Goal: Transaction & Acquisition: Purchase product/service

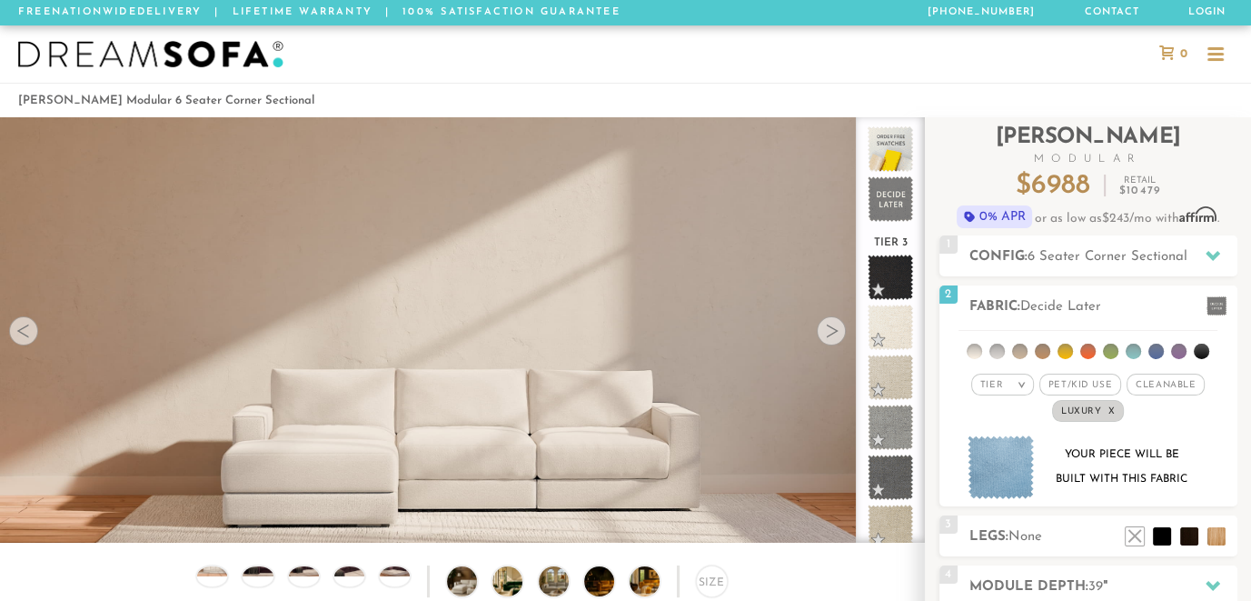
scroll to position [19786, 1237]
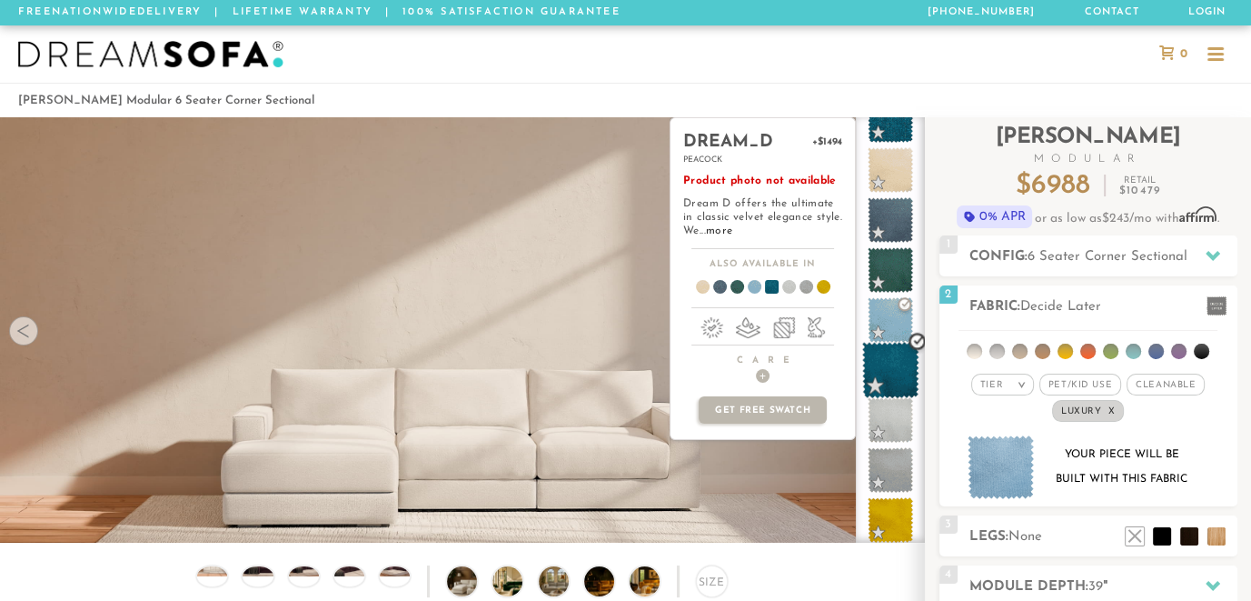
click at [899, 354] on span at bounding box center [890, 370] width 57 height 57
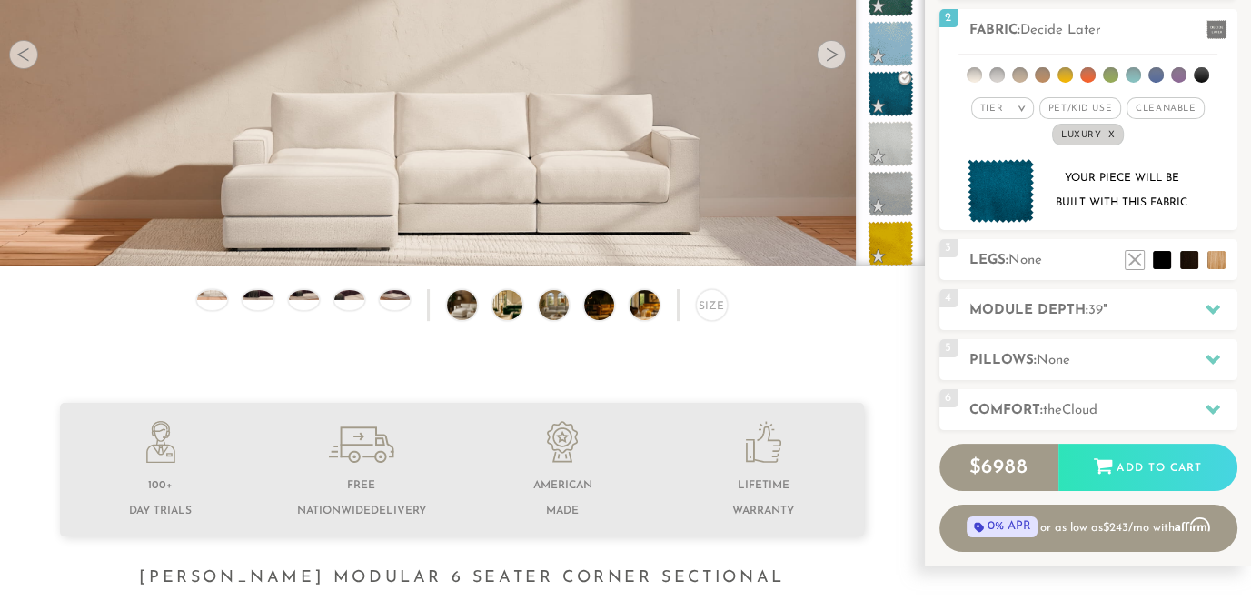
scroll to position [323, 0]
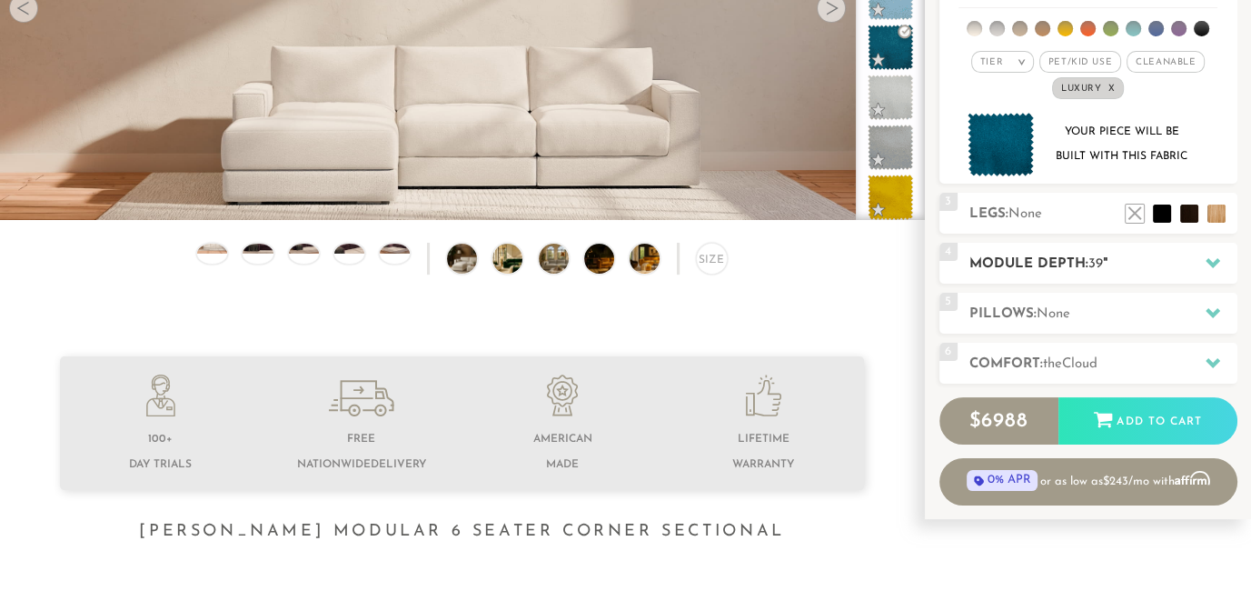
click at [1212, 255] on icon at bounding box center [1213, 262] width 15 height 15
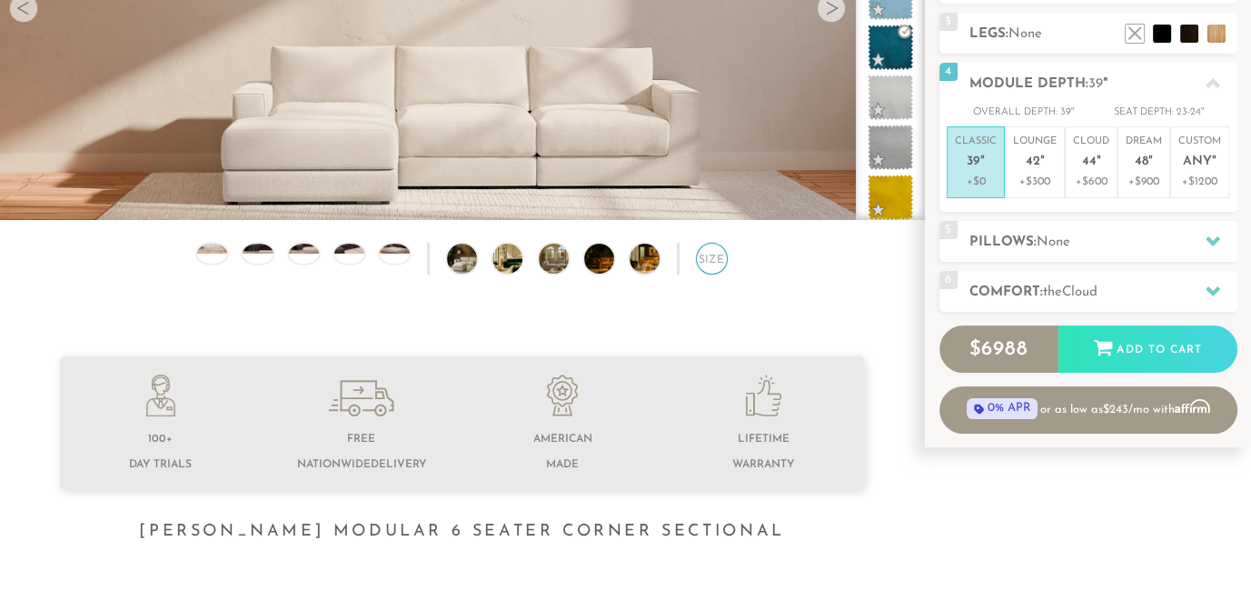
click at [715, 255] on div "Size" at bounding box center [712, 259] width 32 height 32
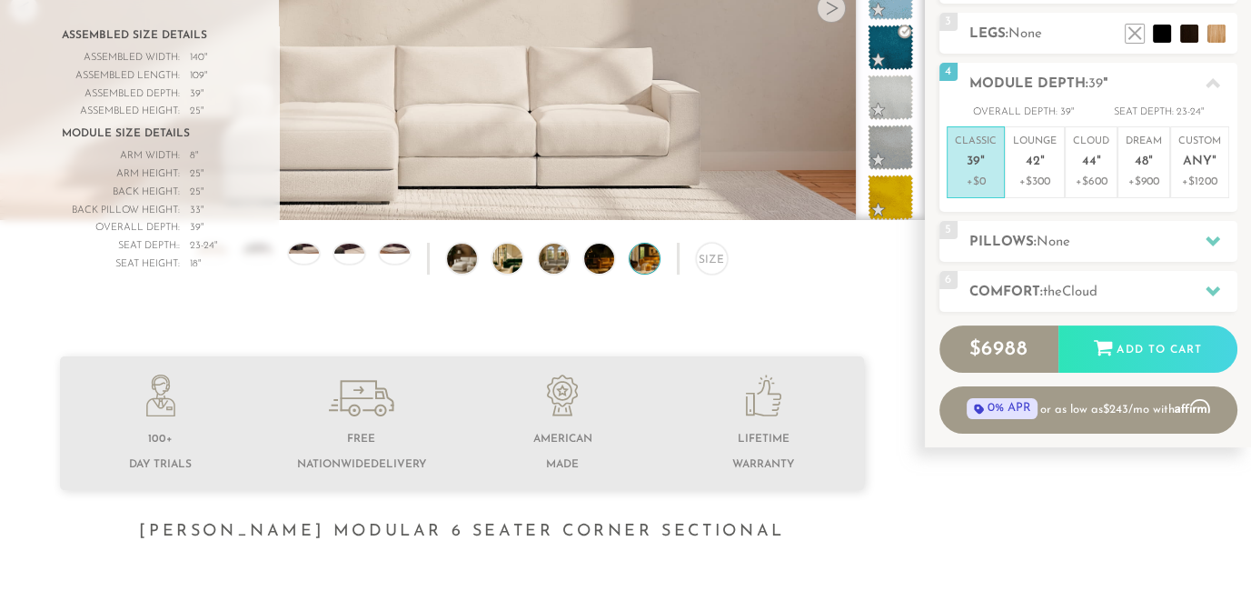
click at [642, 251] on img at bounding box center [657, 259] width 54 height 30
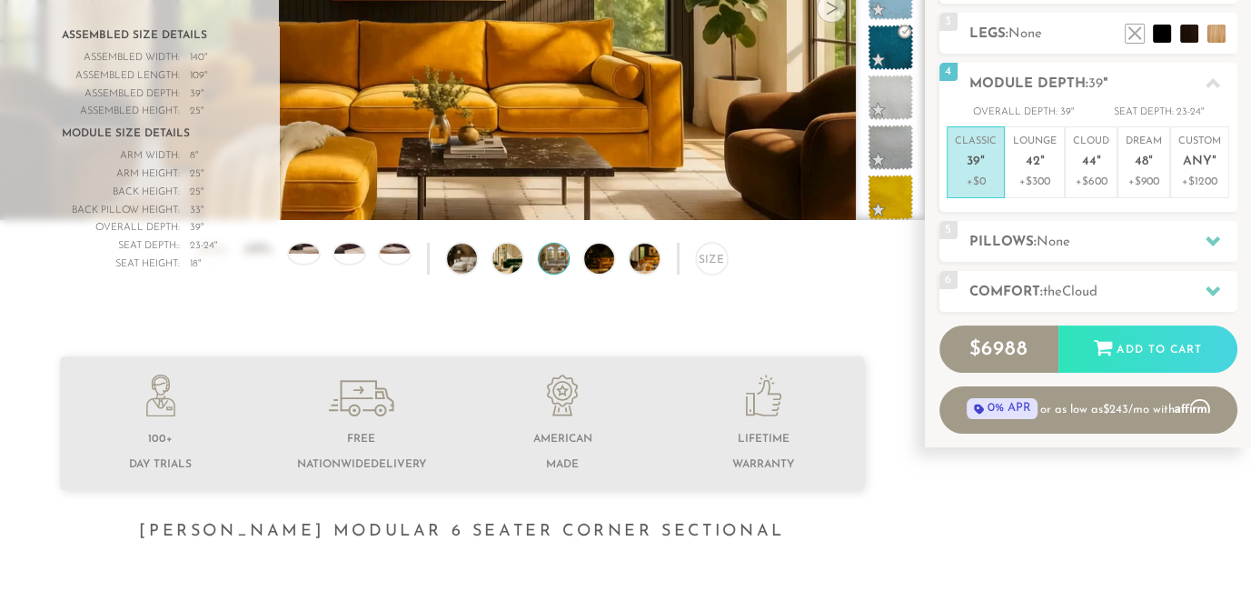
click at [551, 248] on img at bounding box center [566, 259] width 54 height 30
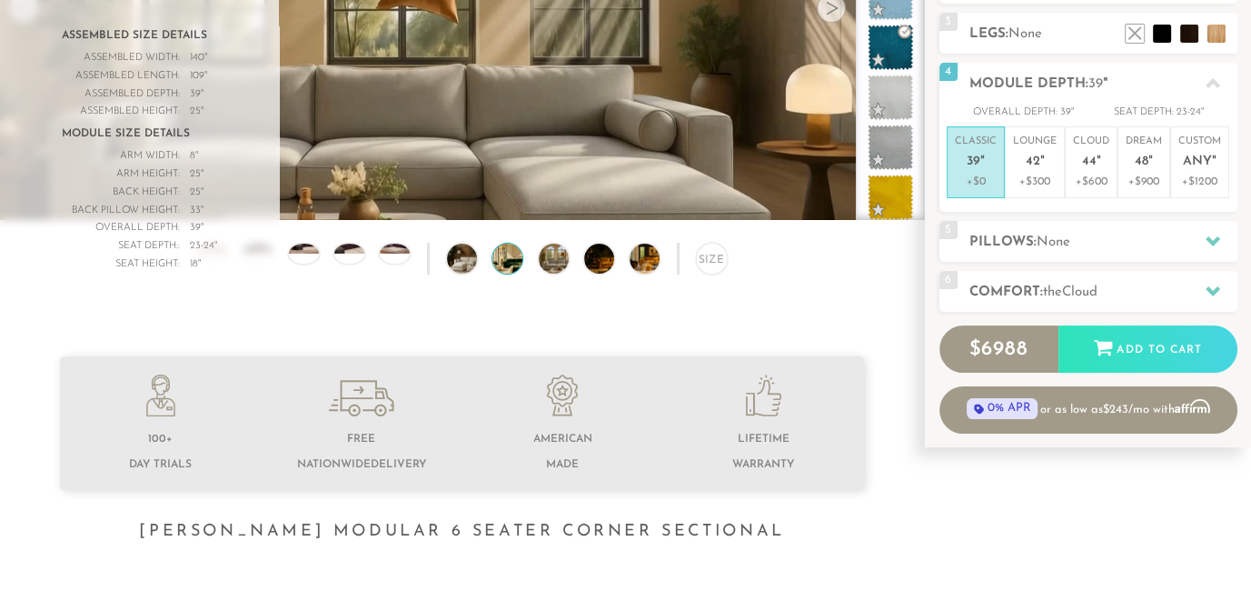
click at [508, 254] on img at bounding box center [520, 259] width 54 height 30
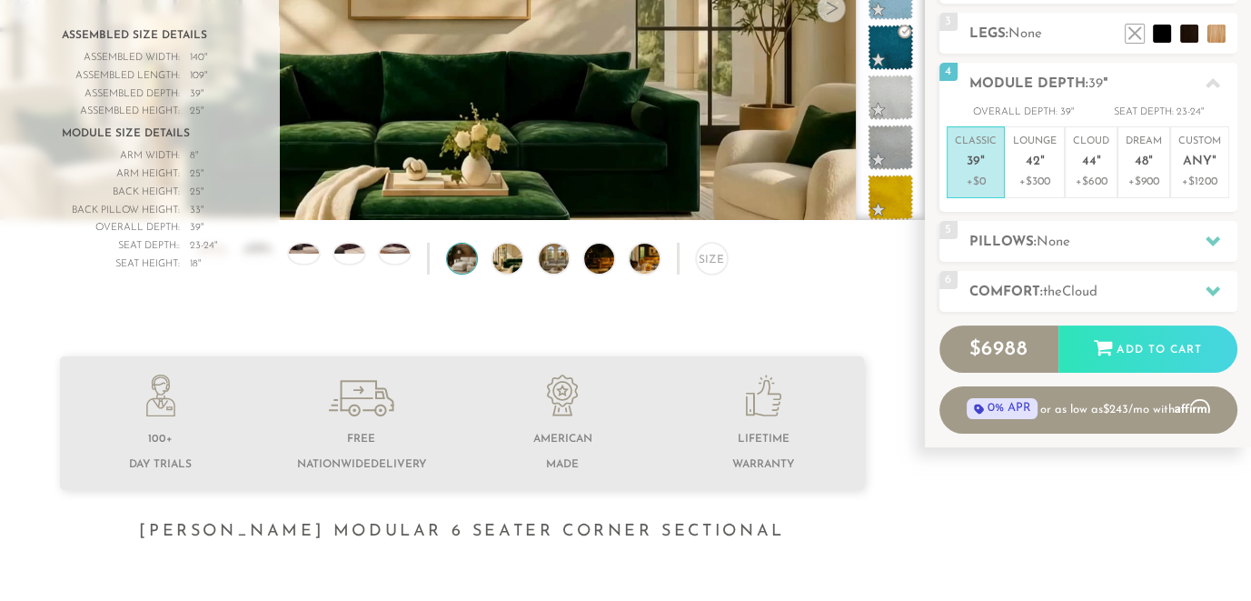
click at [455, 251] on img at bounding box center [474, 259] width 54 height 30
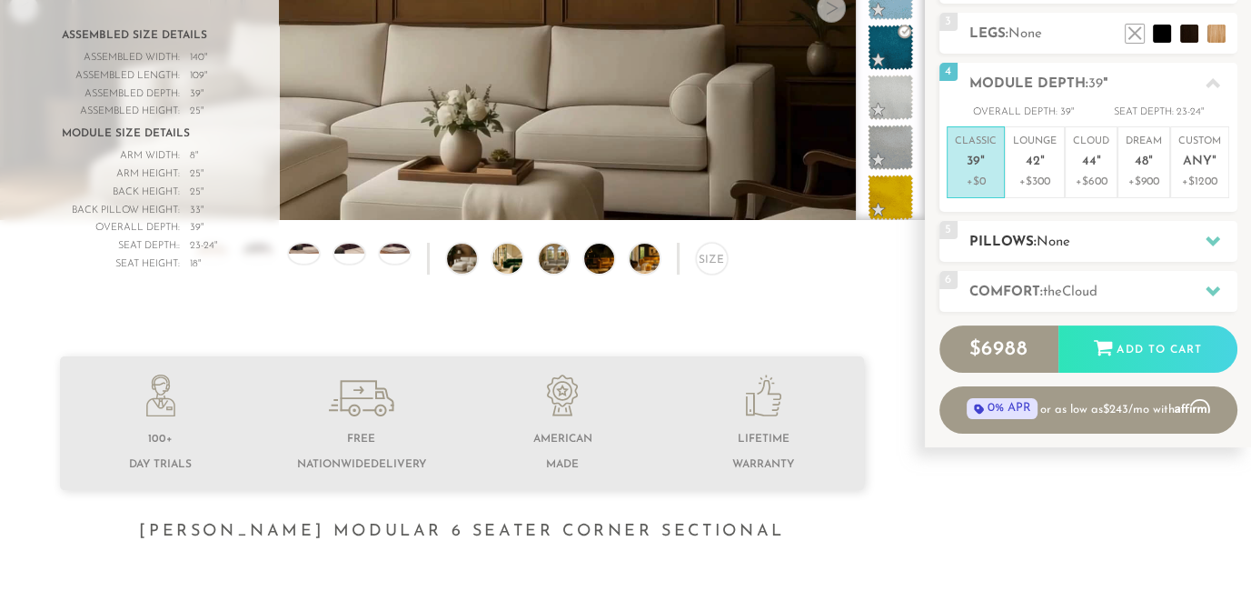
click at [1207, 234] on icon at bounding box center [1213, 241] width 15 height 15
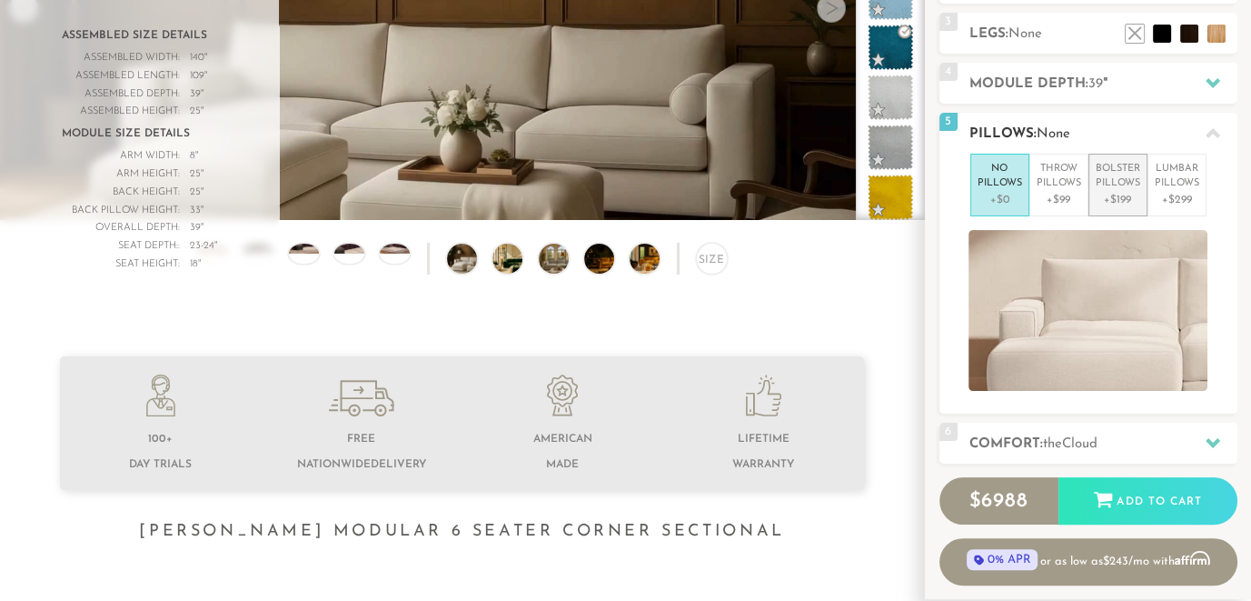
click at [1114, 192] on p "+$199" at bounding box center [1118, 200] width 45 height 16
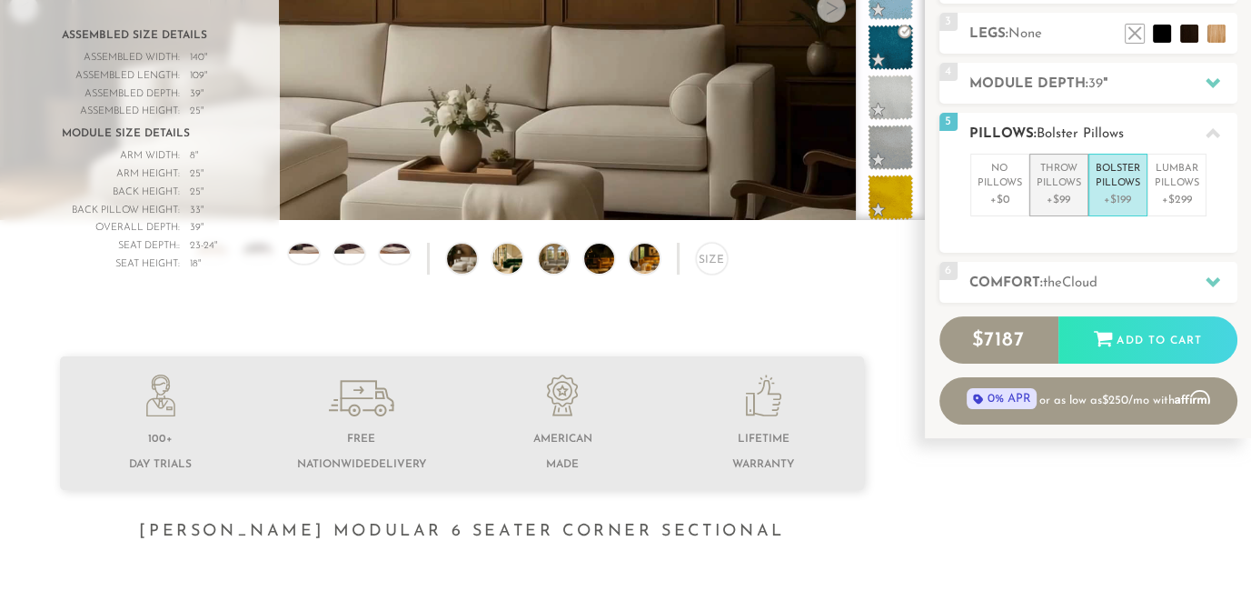
click at [1052, 177] on p "Throw Pillows" at bounding box center [1059, 177] width 45 height 30
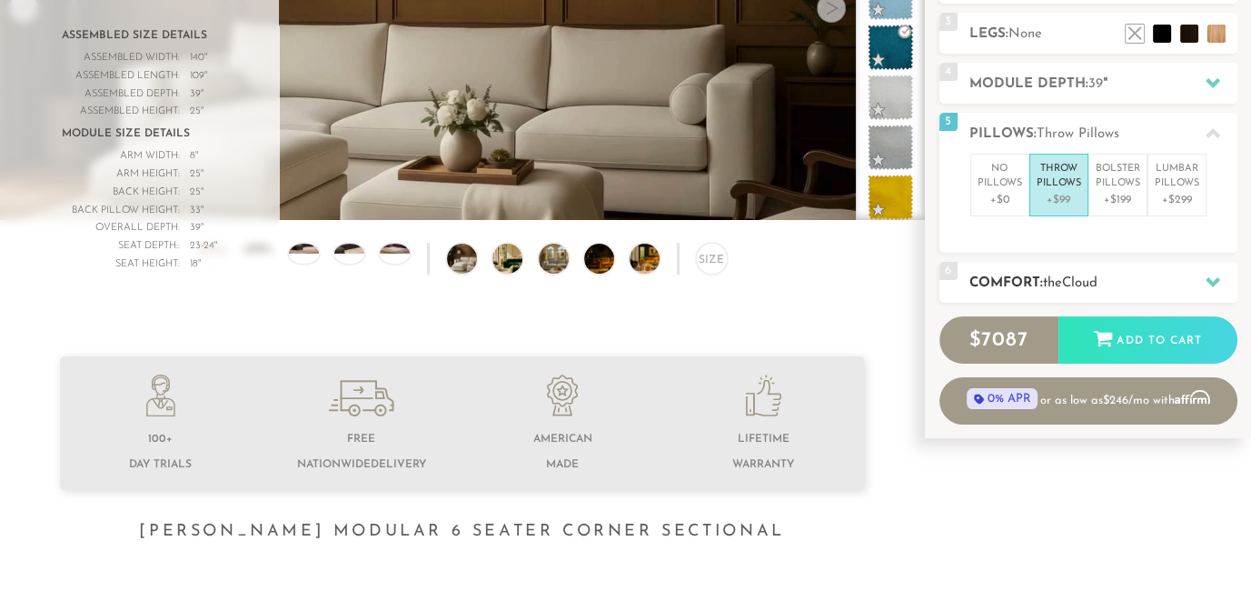
click at [1207, 277] on icon at bounding box center [1213, 282] width 15 height 10
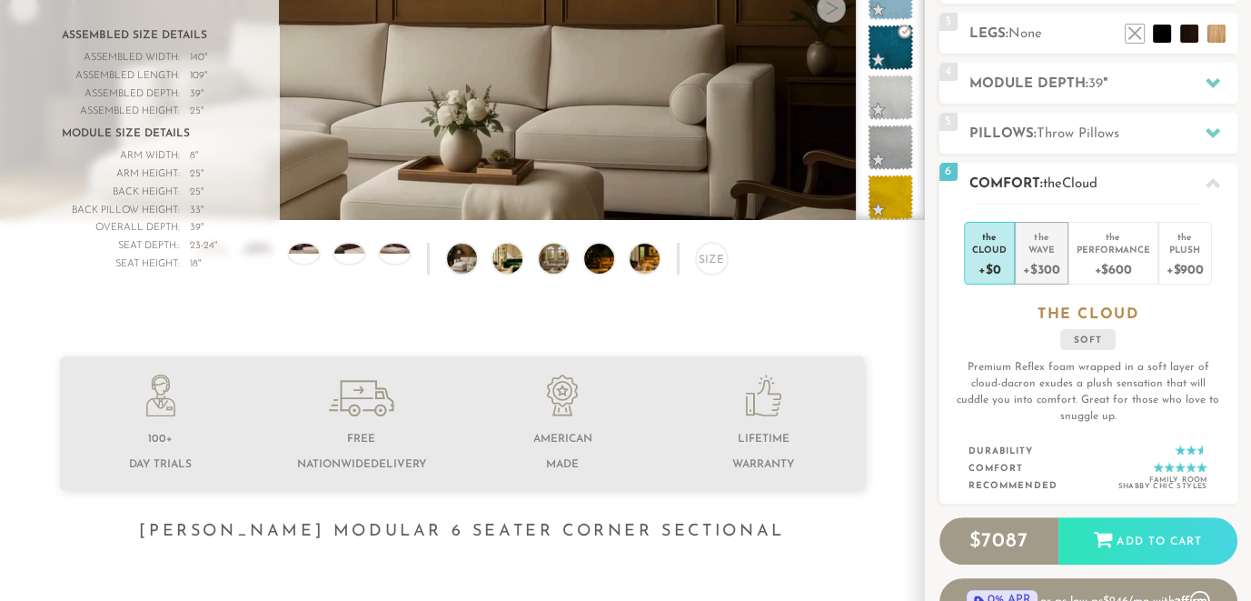
click at [1053, 243] on div "Wave" at bounding box center [1041, 249] width 36 height 13
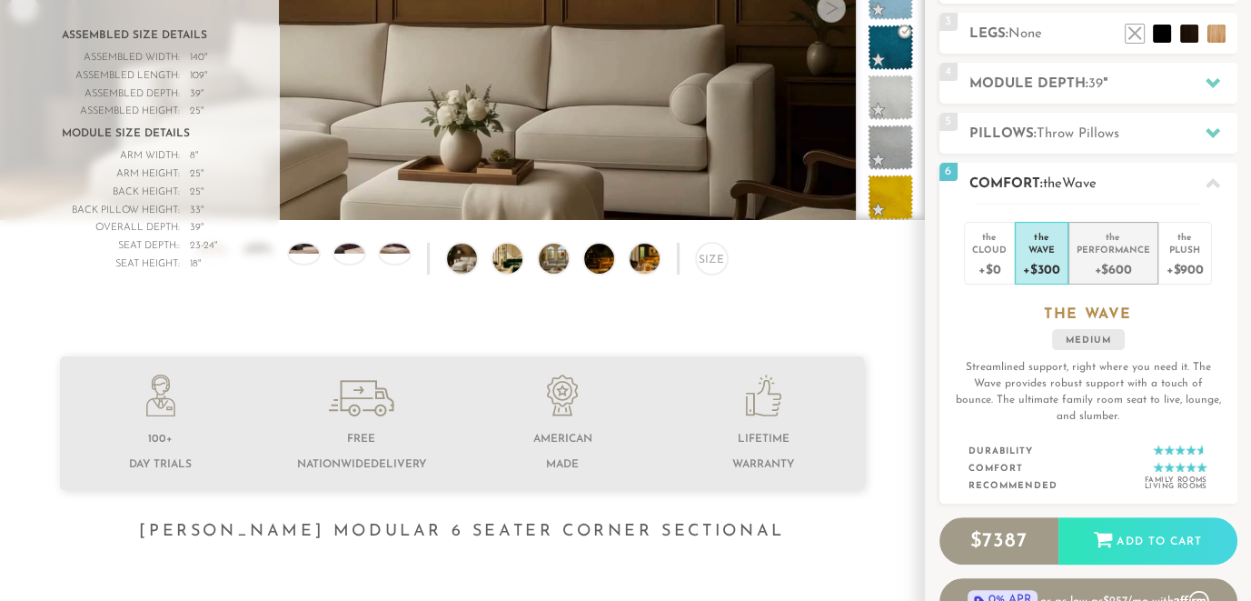
click at [1105, 243] on div "Performance" at bounding box center [1114, 249] width 74 height 13
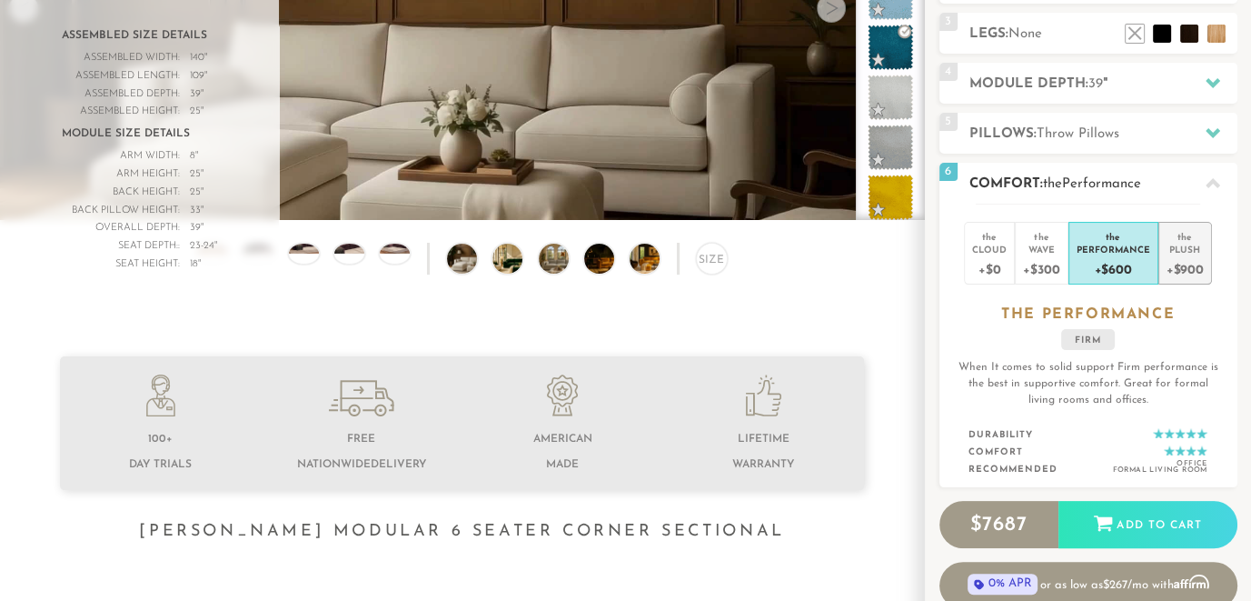
click at [1188, 243] on div "Plush" at bounding box center [1185, 249] width 37 height 13
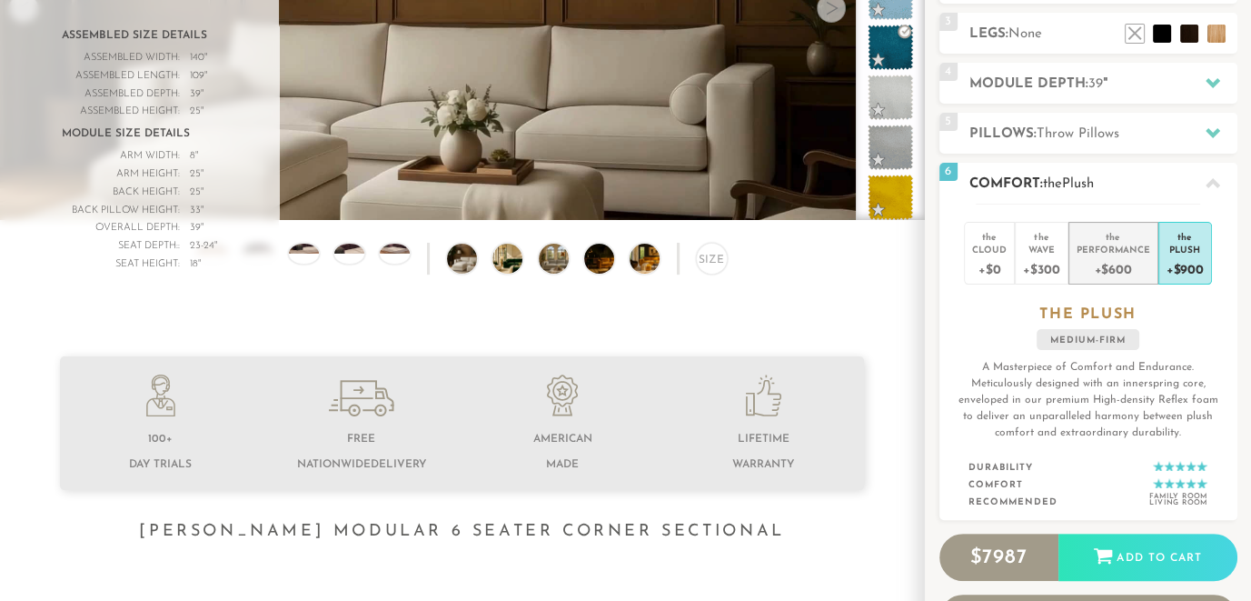
click at [1109, 255] on div "+$600" at bounding box center [1114, 268] width 74 height 26
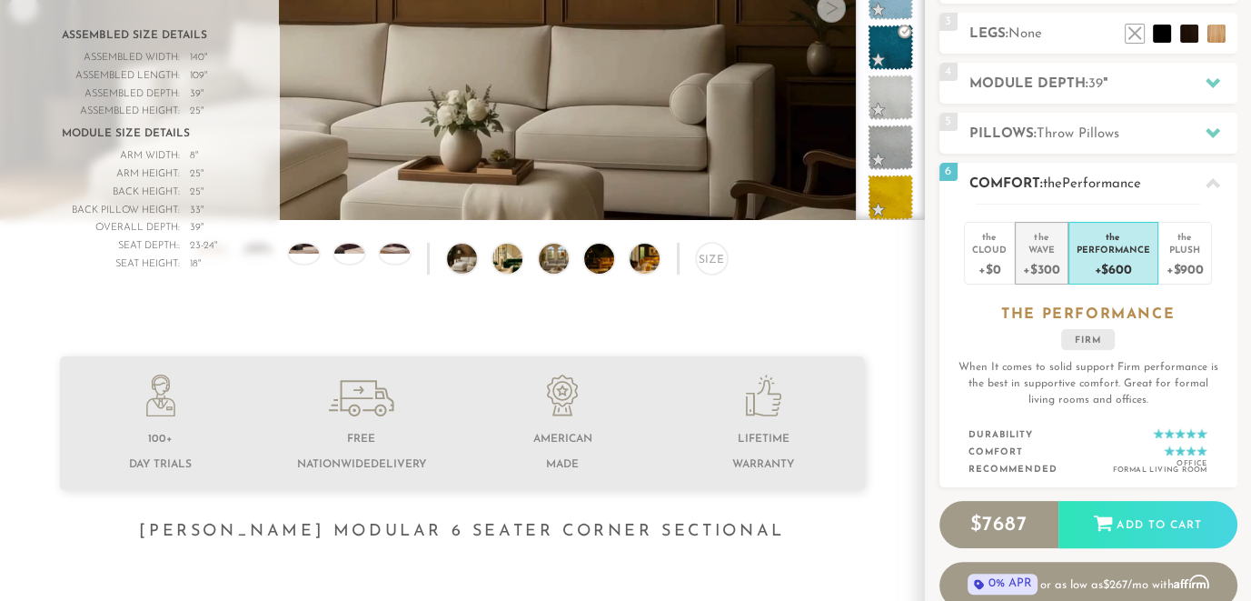
click at [1031, 255] on div "+$300" at bounding box center [1041, 268] width 36 height 26
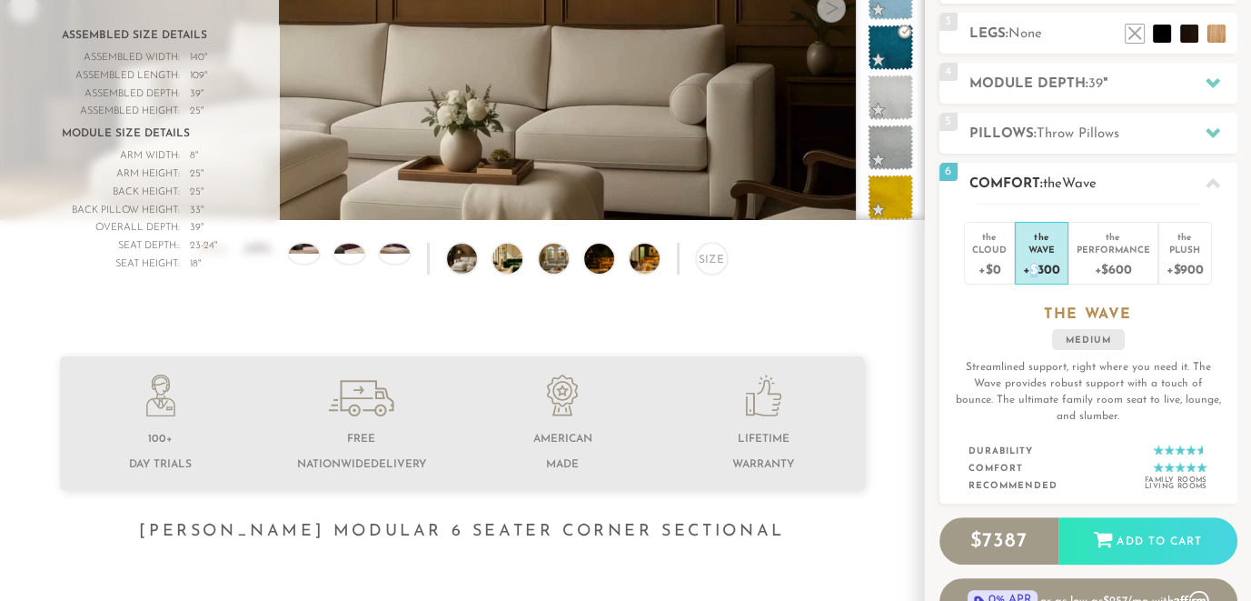
click at [1031, 255] on div "+$300" at bounding box center [1041, 268] width 36 height 26
click at [1185, 243] on div "Plush" at bounding box center [1185, 249] width 37 height 13
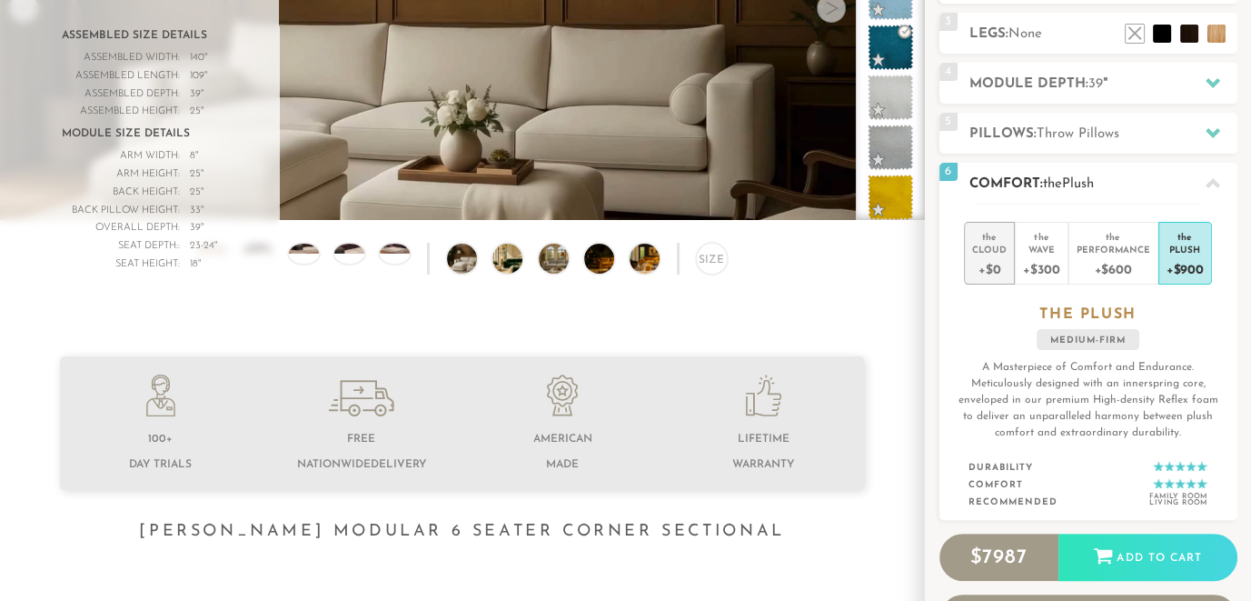
click at [979, 244] on div "Cloud" at bounding box center [989, 249] width 35 height 13
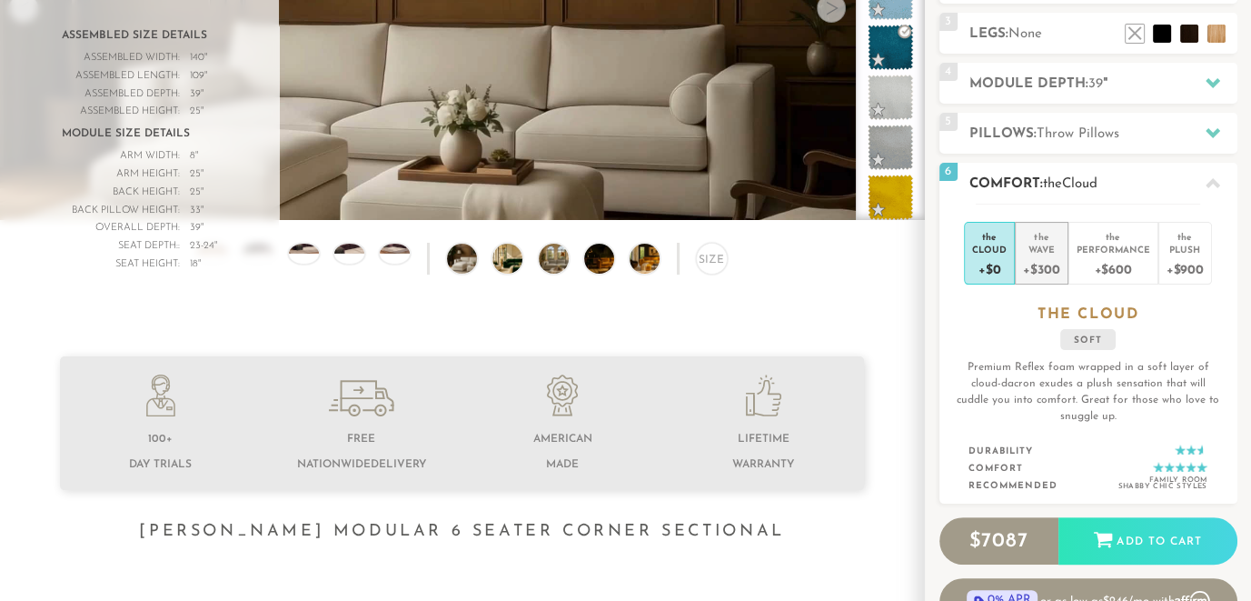
click at [1049, 243] on div "Wave" at bounding box center [1041, 249] width 36 height 13
